Goal: Task Accomplishment & Management: Use online tool/utility

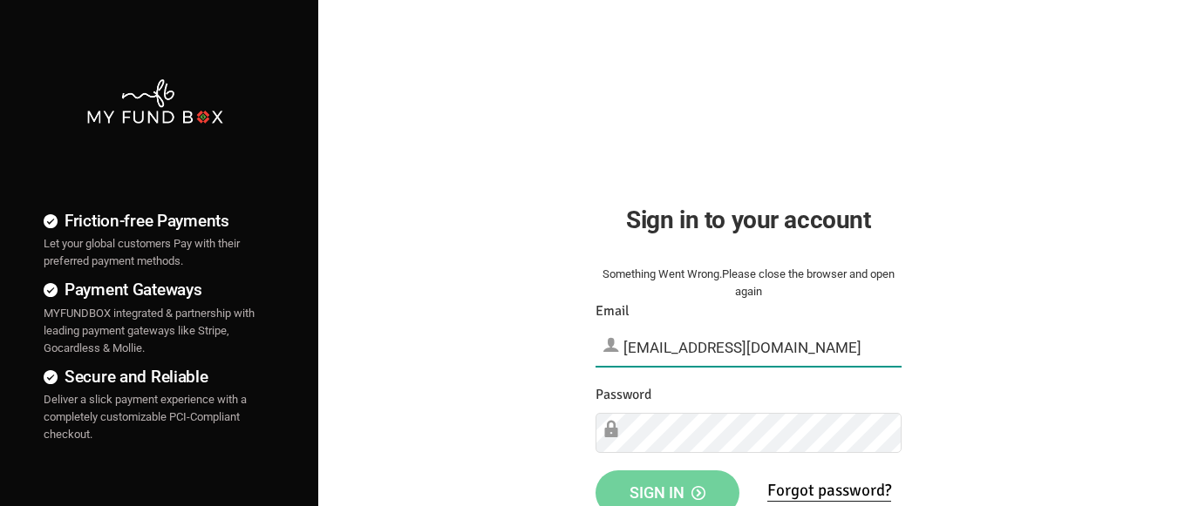
type input "[EMAIL_ADDRESS][DOMAIN_NAME]"
click at [667, 487] on span "Sign in" at bounding box center [667, 493] width 76 height 18
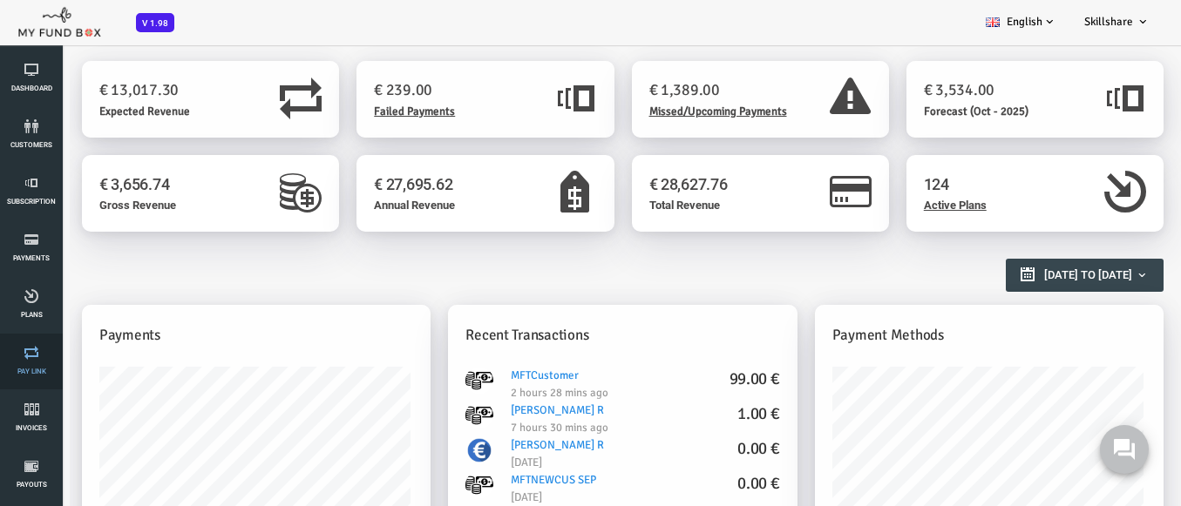
click at [31, 362] on link "Pay Link" at bounding box center [31, 362] width 52 height 56
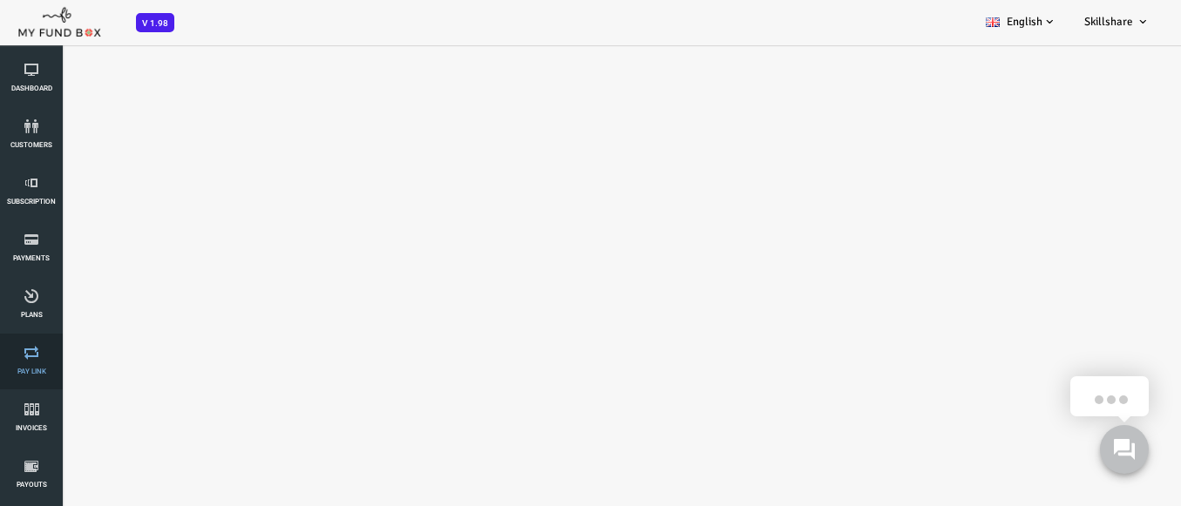
select select "100"
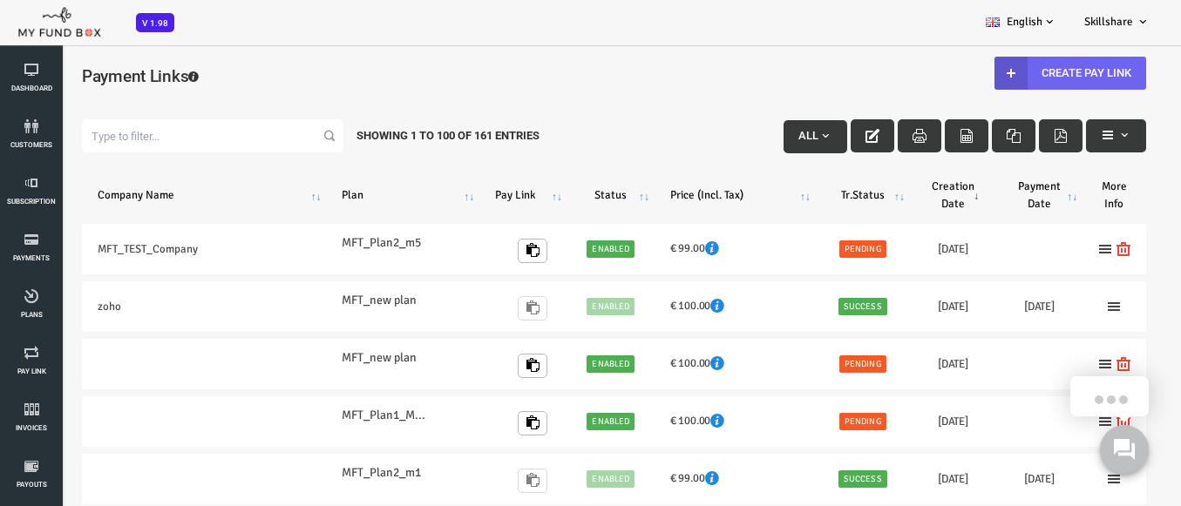
click at [1011, 72] on link "Create Pay Link" at bounding box center [1024, 73] width 152 height 33
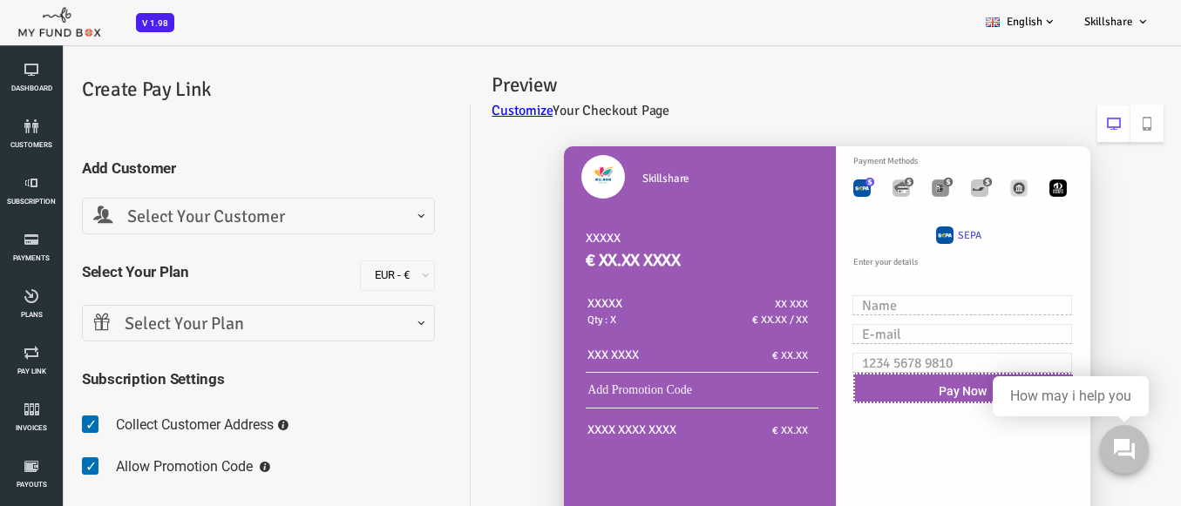
click at [208, 216] on span "Select Your Customer" at bounding box center [211, 217] width 330 height 27
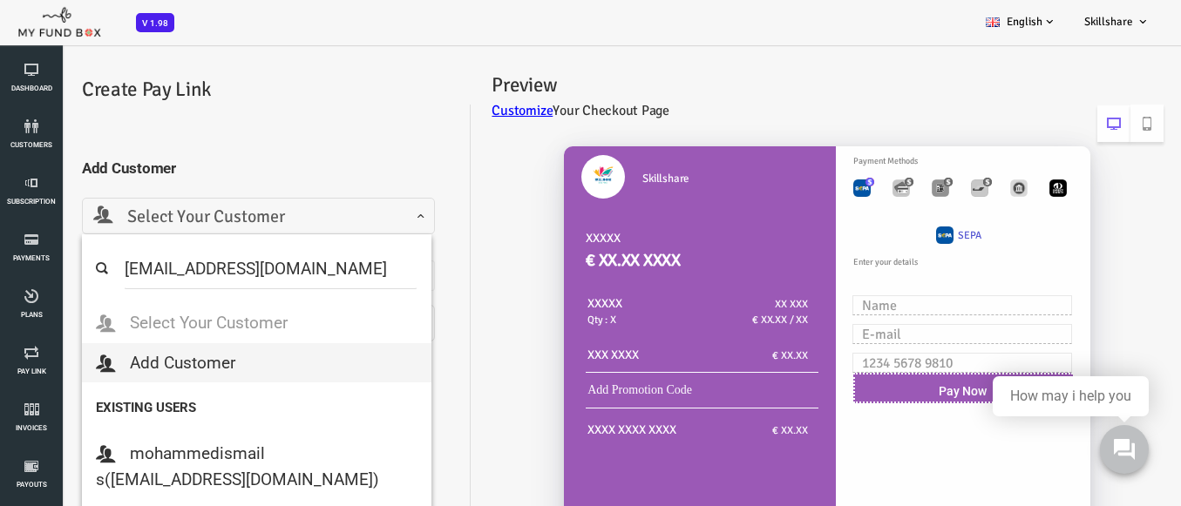
select select "[EMAIL_ADDRESS][DOMAIN_NAME]"
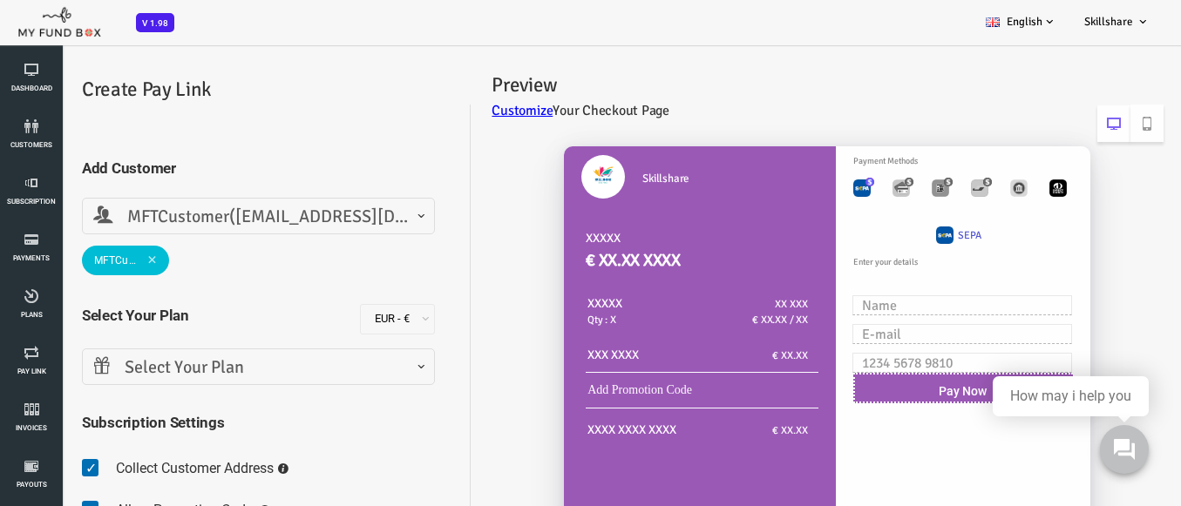
click at [208, 367] on span "Select Your Plan" at bounding box center [211, 368] width 330 height 27
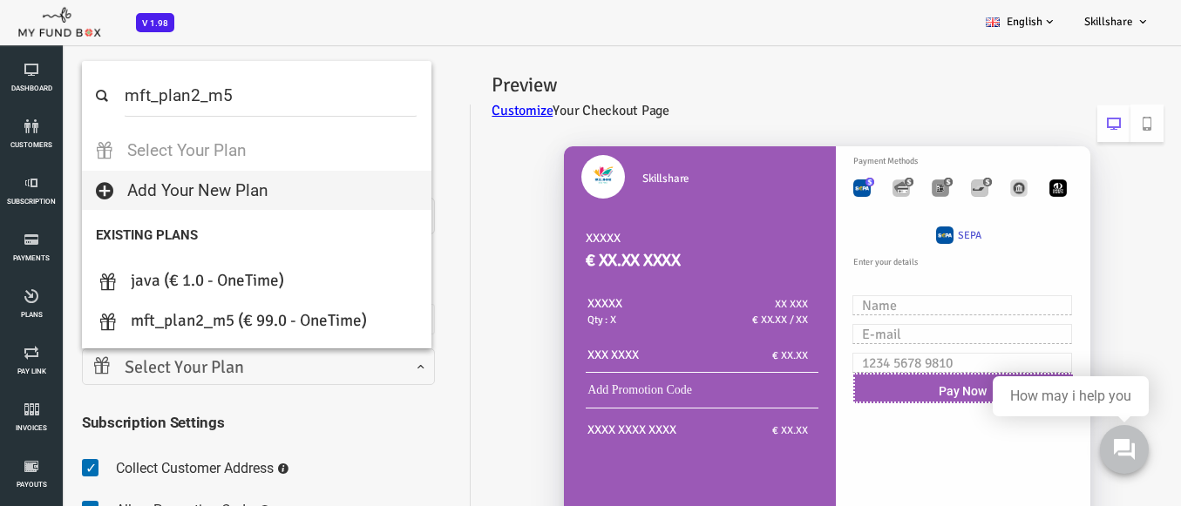
select select "MFT_Plan2_m5"
